Goal: Information Seeking & Learning: Understand process/instructions

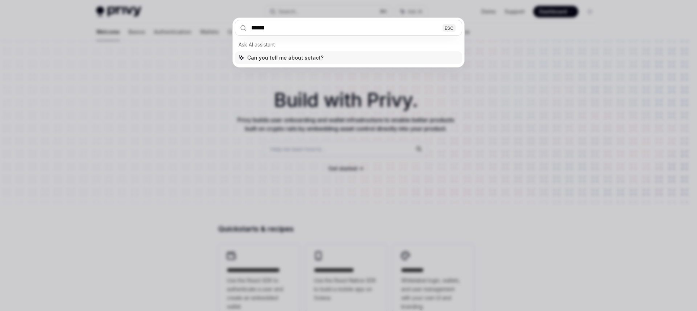
type input "*******"
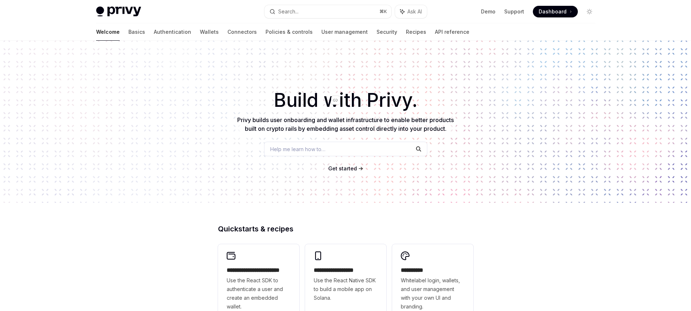
type textarea "*"
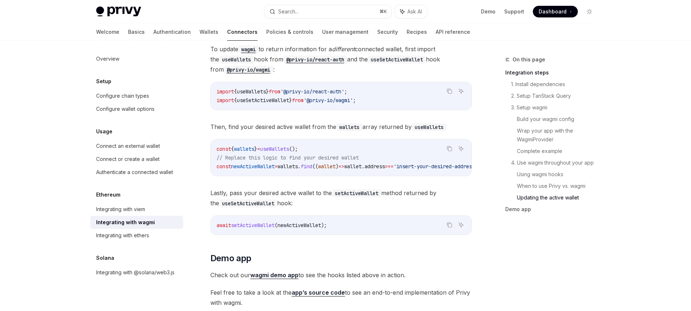
scroll to position [2019, 0]
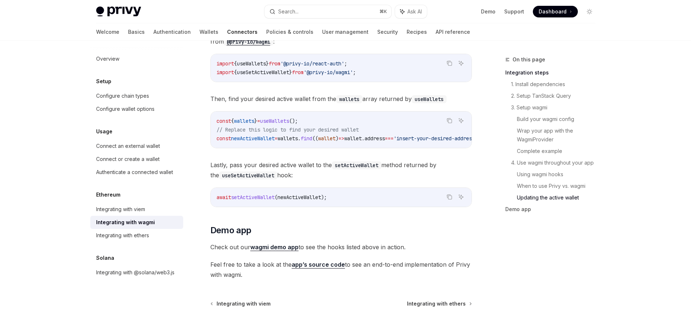
click at [264, 195] on span "setActiveWallet" at bounding box center [253, 197] width 44 height 7
copy span "setActiveWallet"
click at [305, 12] on button "Search... ⌘ K" at bounding box center [327, 11] width 127 height 13
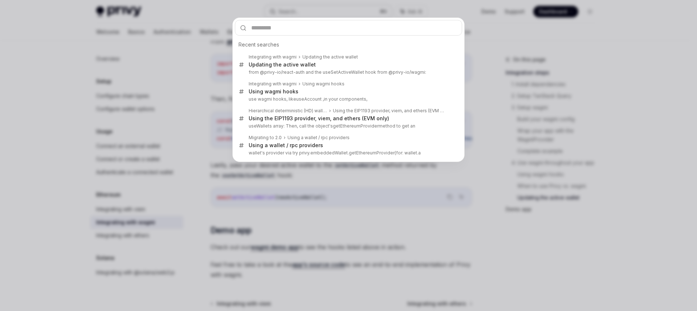
type input "**********"
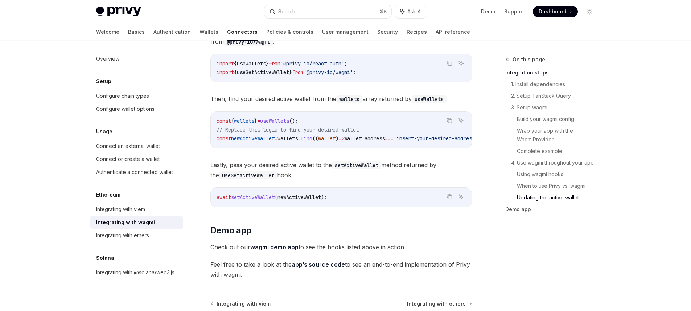
type textarea "*"
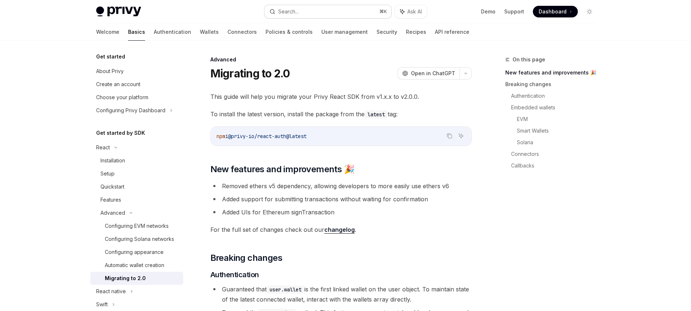
click at [295, 15] on div "Search..." at bounding box center [288, 11] width 20 height 9
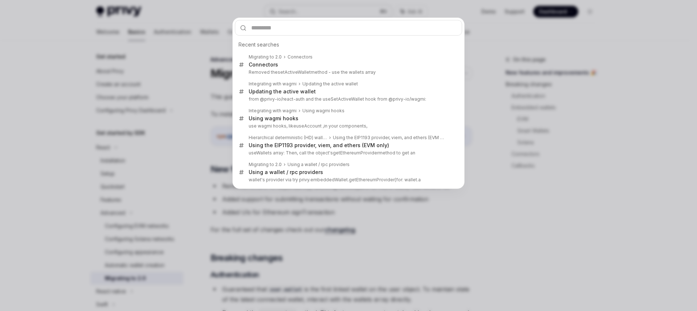
type input "**********"
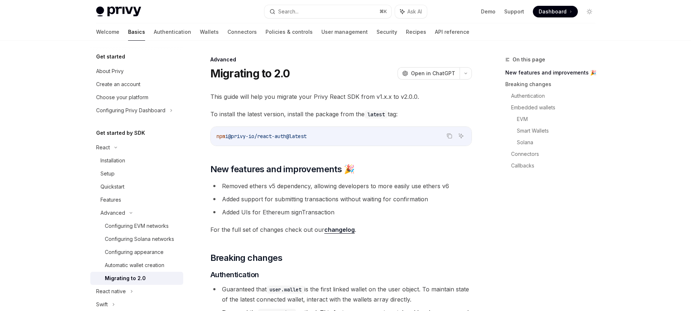
scroll to position [1924, 0]
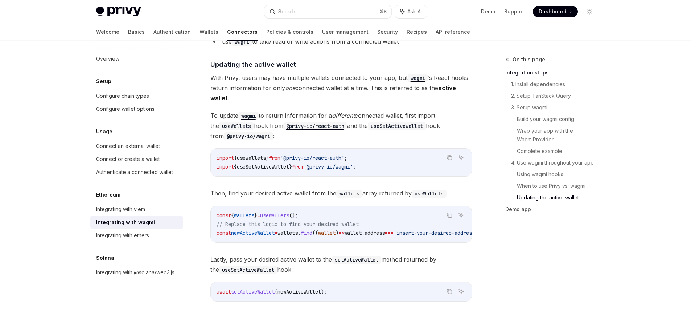
click at [334, 78] on span "With Privy, users may have multiple wallets connected to your app, but wagmi ’s…" at bounding box center [341, 88] width 262 height 30
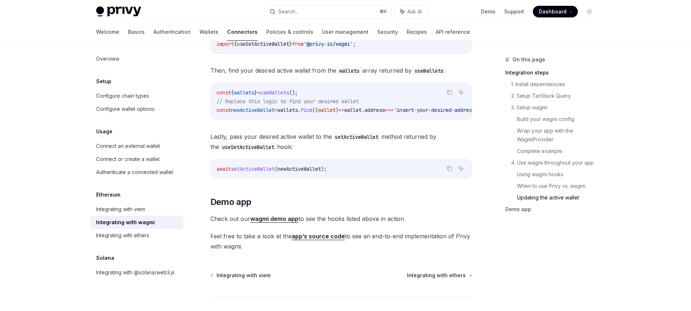
scroll to position [2042, 0]
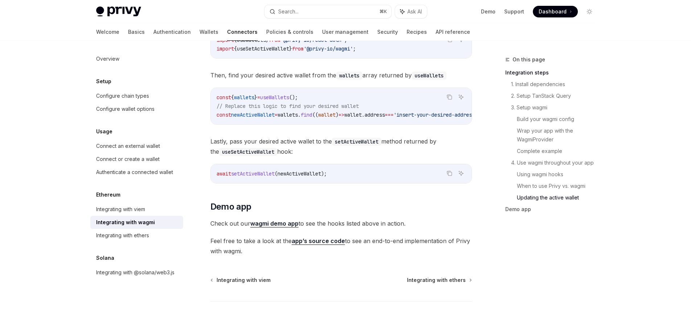
click at [278, 223] on link "wagmi demo app" at bounding box center [274, 224] width 48 height 8
type textarea "*"
click at [319, 238] on link "app’s source code" at bounding box center [318, 241] width 53 height 8
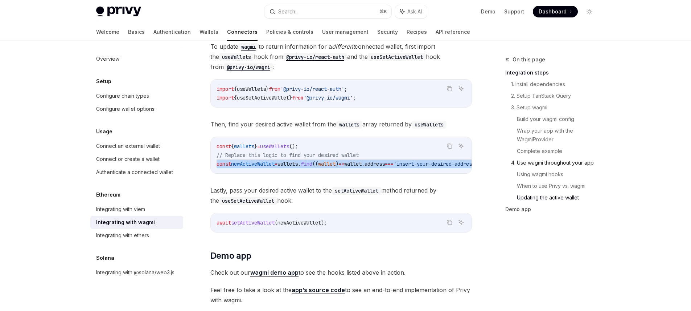
scroll to position [0, 64]
drag, startPoint x: 217, startPoint y: 160, endPoint x: 458, endPoint y: 161, distance: 240.5
click at [458, 161] on code "const { wallets } = useWallets (); // Replace this logic to find your desired w…" at bounding box center [329, 155] width 284 height 26
copy span "const newActiveWallet = wallets . find (( wallet ) => wallet . address === 'ins…"
